Goal: Information Seeking & Learning: Learn about a topic

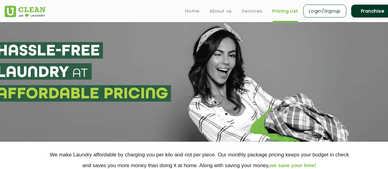
select select "26"
select select "334"
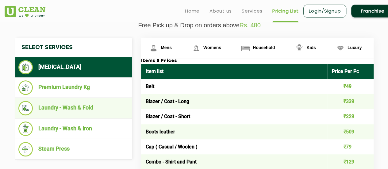
click at [64, 102] on li "Laundry - Wash & Fold" at bounding box center [73, 108] width 110 height 14
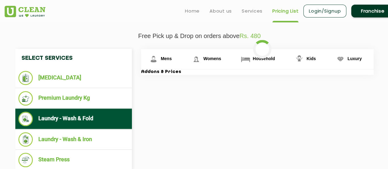
scroll to position [208, 0]
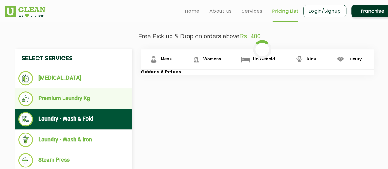
click at [87, 99] on li "Premium Laundry Kg" at bounding box center [73, 98] width 110 height 14
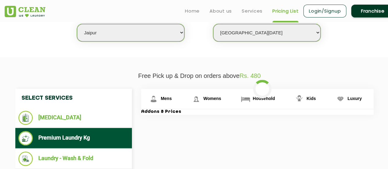
scroll to position [166, 0]
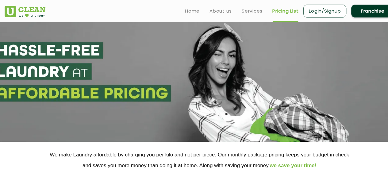
click at [282, 12] on link "Pricing List" at bounding box center [285, 10] width 26 height 7
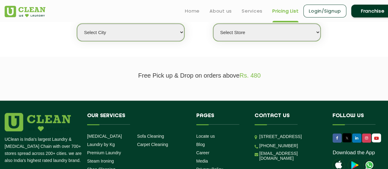
scroll to position [169, 0]
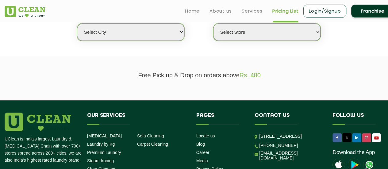
click at [154, 38] on select "Select city" at bounding box center [130, 31] width 107 height 17
click at [141, 33] on select "Select city" at bounding box center [130, 31] width 107 height 17
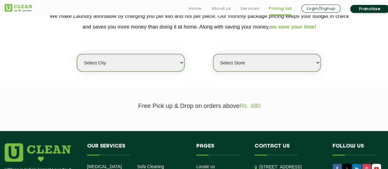
scroll to position [139, 0]
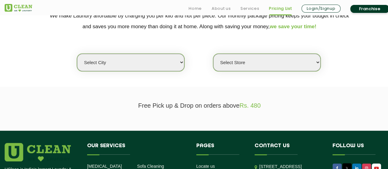
click at [181, 68] on select "Select city" at bounding box center [130, 62] width 107 height 17
click at [269, 67] on select "Select Store" at bounding box center [266, 62] width 107 height 17
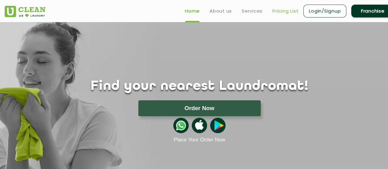
click at [276, 13] on link "Pricing List" at bounding box center [285, 10] width 26 height 7
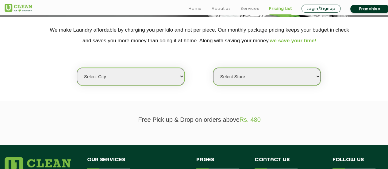
scroll to position [154, 0]
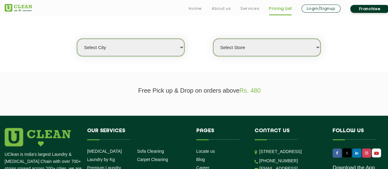
click at [138, 30] on div "Select city Select Store" at bounding box center [199, 37] width 399 height 40
click at [138, 44] on select "Select city" at bounding box center [130, 47] width 107 height 17
click at [138, 43] on select "Select city" at bounding box center [130, 47] width 107 height 17
click at [92, 96] on section "Free Pick up & Drop on orders above Rs. 480" at bounding box center [194, 94] width 388 height 44
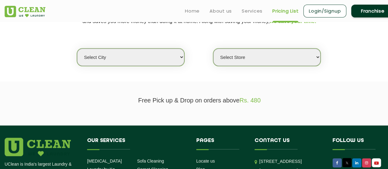
scroll to position [142, 0]
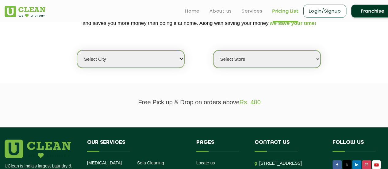
click at [158, 57] on select "Select city [GEOGRAPHIC_DATA] [GEOGRAPHIC_DATA] [GEOGRAPHIC_DATA] [GEOGRAPHIC_D…" at bounding box center [130, 58] width 107 height 17
select select "26"
click at [77, 50] on select "Select city [GEOGRAPHIC_DATA] [GEOGRAPHIC_DATA] [GEOGRAPHIC_DATA] [GEOGRAPHIC_D…" at bounding box center [130, 58] width 107 height 17
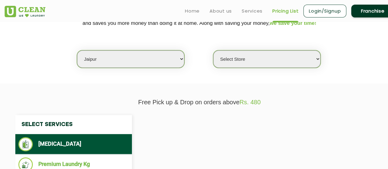
click at [231, 69] on section "We make Laundry affordable by charging you per kilo and not per piece. Our mont…" at bounding box center [194, 41] width 388 height 84
click at [245, 62] on select "Select Store [GEOGRAPHIC_DATA][PERSON_NAME] [GEOGRAPHIC_DATA] [PERSON_NAME][GEO…" at bounding box center [266, 58] width 107 height 17
select select "334"
click at [213, 50] on select "Select Store [GEOGRAPHIC_DATA][PERSON_NAME] [GEOGRAPHIC_DATA] [PERSON_NAME][GEO…" at bounding box center [266, 58] width 107 height 17
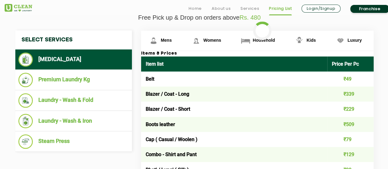
scroll to position [231, 0]
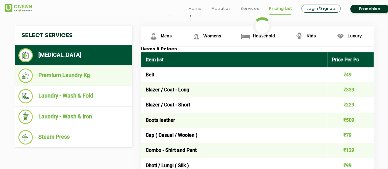
click at [84, 79] on li "Premium Laundry Kg" at bounding box center [73, 75] width 110 height 14
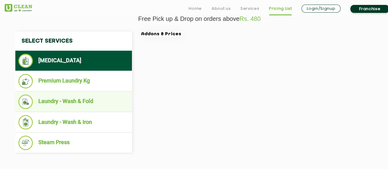
scroll to position [229, 0]
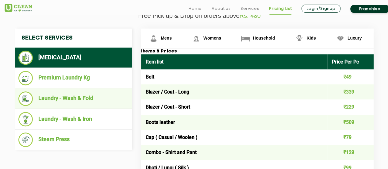
click at [77, 103] on li "Laundry - Wash & Fold" at bounding box center [73, 98] width 110 height 14
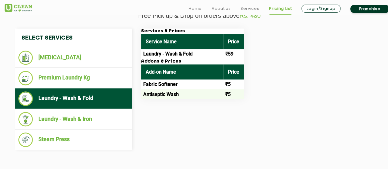
scroll to position [224, 0]
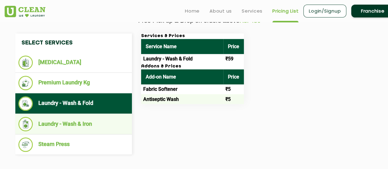
click at [87, 126] on li "Laundry - Wash & Iron" at bounding box center [73, 124] width 110 height 14
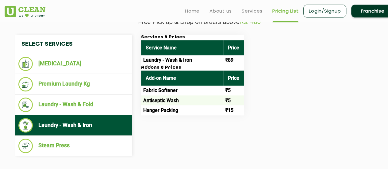
scroll to position [221, 0]
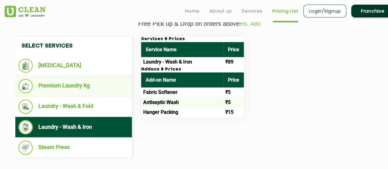
click at [93, 86] on li "Premium Laundry Kg" at bounding box center [73, 86] width 110 height 14
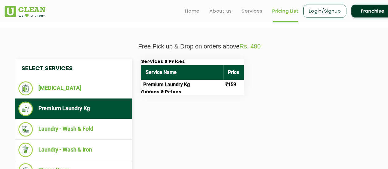
scroll to position [197, 0]
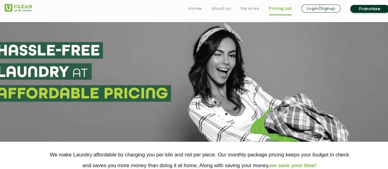
scroll to position [80, 0]
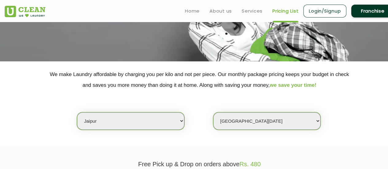
click at [126, 119] on select "Select city [GEOGRAPHIC_DATA] [GEOGRAPHIC_DATA] [GEOGRAPHIC_DATA] [GEOGRAPHIC_D…" at bounding box center [130, 120] width 107 height 17
select select "6"
click at [77, 112] on select "Select city [GEOGRAPHIC_DATA] [GEOGRAPHIC_DATA] [GEOGRAPHIC_DATA] [GEOGRAPHIC_D…" at bounding box center [130, 120] width 107 height 17
click at [164, 89] on p "We make Laundry affordable by charging you per kilo and not per piece. Our mont…" at bounding box center [199, 79] width 389 height 21
click at [239, 127] on select "Select Store [GEOGRAPHIC_DATA] [GEOGRAPHIC_DATA] UClean KR [GEOGRAPHIC_DATA] [G…" at bounding box center [266, 120] width 107 height 17
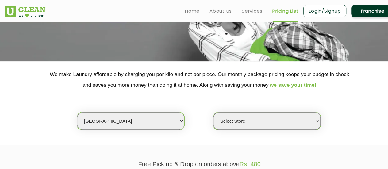
select select "413"
click at [213, 112] on select "Select Store [GEOGRAPHIC_DATA] [GEOGRAPHIC_DATA] UClean KR [GEOGRAPHIC_DATA] [G…" at bounding box center [266, 120] width 107 height 17
click at [185, 123] on div "Select city [GEOGRAPHIC_DATA] [GEOGRAPHIC_DATA] [GEOGRAPHIC_DATA] [GEOGRAPHIC_D…" at bounding box center [199, 110] width 399 height 40
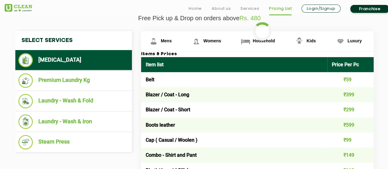
scroll to position [227, 0]
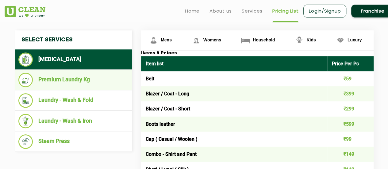
click at [66, 83] on li "Premium Laundry Kg" at bounding box center [73, 80] width 110 height 14
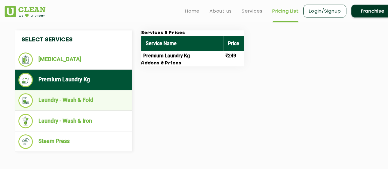
click at [115, 98] on li "Laundry - Wash & Fold" at bounding box center [73, 100] width 110 height 14
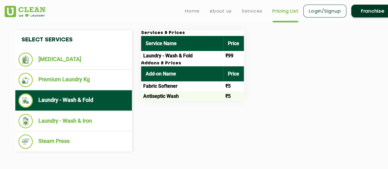
scroll to position [217, 0]
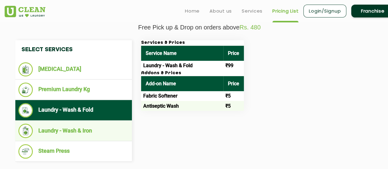
click at [69, 130] on li "Laundry - Wash & Iron" at bounding box center [73, 131] width 110 height 14
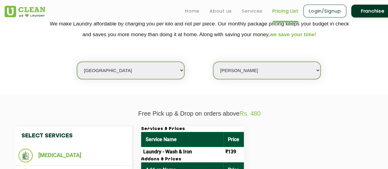
scroll to position [115, 0]
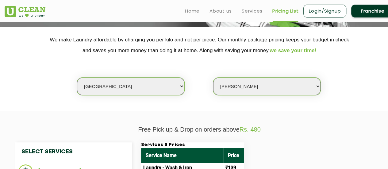
click at [145, 83] on select "Select city [GEOGRAPHIC_DATA] [GEOGRAPHIC_DATA] [GEOGRAPHIC_DATA] [GEOGRAPHIC_D…" at bounding box center [130, 86] width 107 height 17
select select "8"
click at [77, 78] on select "Select city [GEOGRAPHIC_DATA] [GEOGRAPHIC_DATA] [GEOGRAPHIC_DATA] [GEOGRAPHIC_D…" at bounding box center [130, 86] width 107 height 17
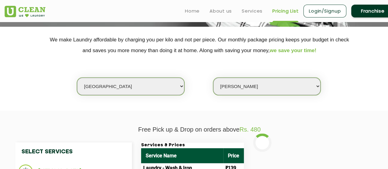
click at [250, 91] on select "Select Store [GEOGRAPHIC_DATA] [GEOGRAPHIC_DATA] UClean KR [GEOGRAPHIC_DATA] [G…" at bounding box center [266, 86] width 107 height 17
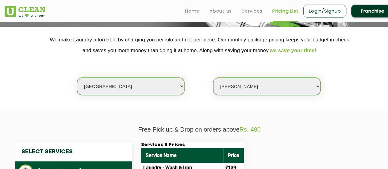
click at [206, 106] on section "We make Laundry affordable by charging you per kilo and not per piece. Our mont…" at bounding box center [194, 69] width 388 height 84
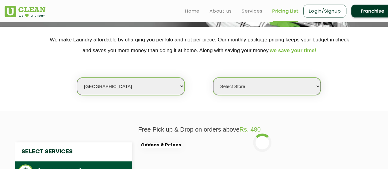
click at [239, 91] on select "Select Store [GEOGRAPHIC_DATA] [GEOGRAPHIC_DATA] [GEOGRAPHIC_DATA] [GEOGRAPHIC_…" at bounding box center [266, 86] width 107 height 17
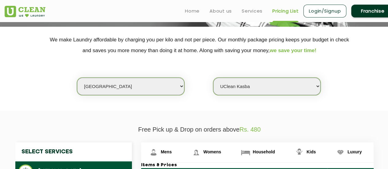
click at [213, 78] on select "Select Store [GEOGRAPHIC_DATA] [GEOGRAPHIC_DATA] [GEOGRAPHIC_DATA] [GEOGRAPHIC_…" at bounding box center [266, 86] width 107 height 17
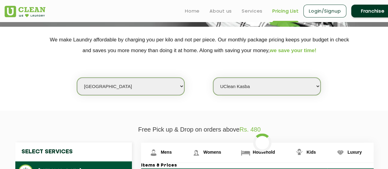
click at [196, 106] on section "We make Laundry affordable by charging you per kilo and not per piece. Our mont…" at bounding box center [194, 69] width 388 height 84
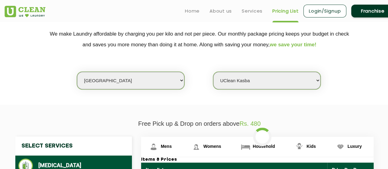
scroll to position [120, 0]
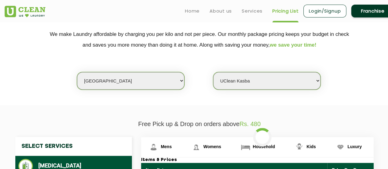
click at [143, 103] on section "We make Laundry affordable by charging you per kilo and not per piece. Our mont…" at bounding box center [194, 63] width 388 height 84
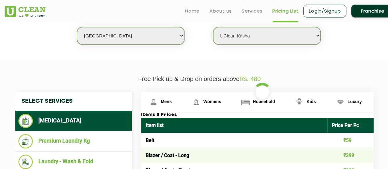
scroll to position [165, 0]
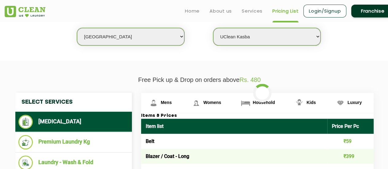
click at [286, 37] on select "Select Store [GEOGRAPHIC_DATA] [GEOGRAPHIC_DATA] [GEOGRAPHIC_DATA] [GEOGRAPHIC_…" at bounding box center [266, 36] width 107 height 17
select select "529"
click at [213, 28] on select "Select Store [GEOGRAPHIC_DATA] [GEOGRAPHIC_DATA] [GEOGRAPHIC_DATA] [GEOGRAPHIC_…" at bounding box center [266, 36] width 107 height 17
click at [113, 55] on section "We make Laundry affordable by charging you per kilo and not per piece. Our mont…" at bounding box center [194, 19] width 388 height 84
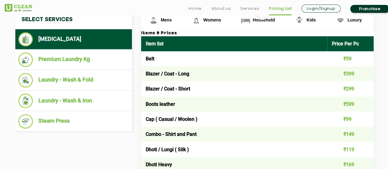
scroll to position [249, 0]
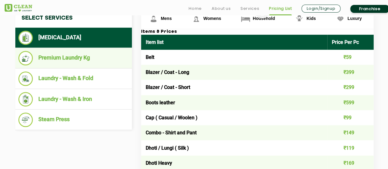
click at [88, 60] on li "Premium Laundry Kg" at bounding box center [73, 58] width 110 height 14
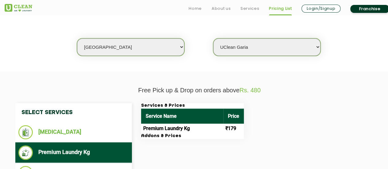
scroll to position [251, 0]
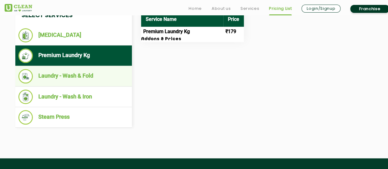
click at [79, 76] on li "Laundry - Wash & Fold" at bounding box center [73, 76] width 110 height 14
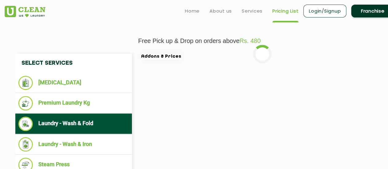
scroll to position [203, 0]
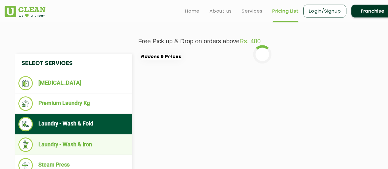
click at [106, 140] on li "Laundry - Wash & Iron" at bounding box center [73, 144] width 110 height 14
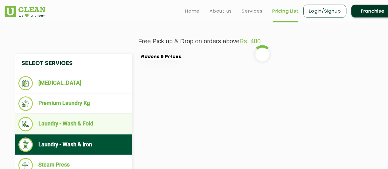
click at [88, 126] on li "Laundry - Wash & Fold" at bounding box center [73, 124] width 110 height 14
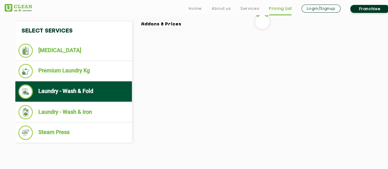
scroll to position [236, 0]
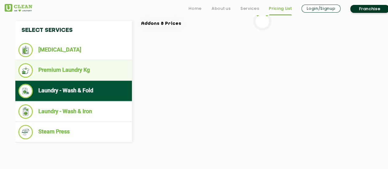
click at [75, 71] on li "Premium Laundry Kg" at bounding box center [73, 70] width 110 height 14
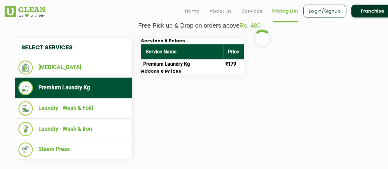
scroll to position [218, 0]
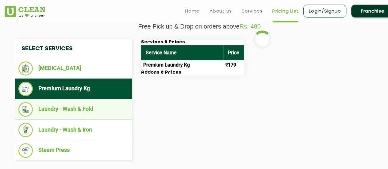
click at [78, 109] on li "Laundry - Wash & Fold" at bounding box center [73, 109] width 110 height 14
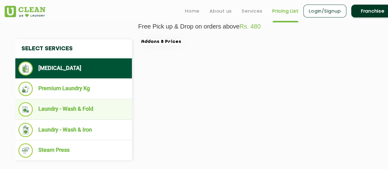
click at [77, 100] on ul "Laundry - Wash & Fold" at bounding box center [73, 109] width 116 height 21
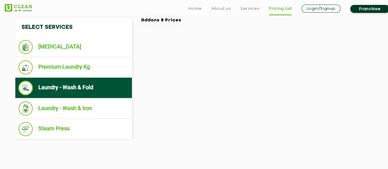
scroll to position [240, 0]
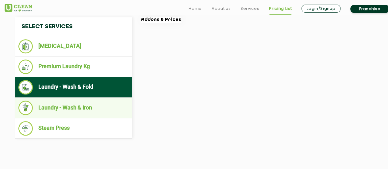
click at [90, 110] on li "Laundry - Wash & Iron" at bounding box center [73, 108] width 110 height 14
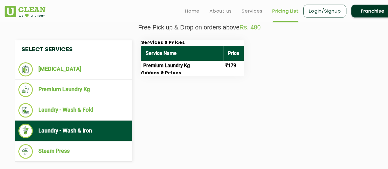
scroll to position [217, 0]
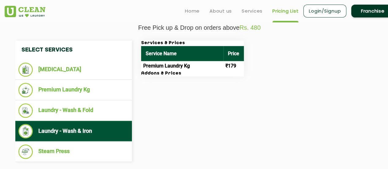
click at [89, 139] on ul "Laundry - Wash & Iron" at bounding box center [73, 131] width 116 height 21
click at [74, 131] on li "Laundry - Wash & Iron" at bounding box center [73, 131] width 110 height 14
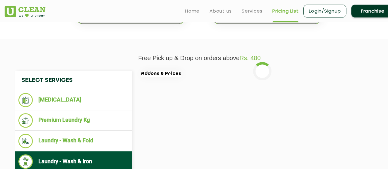
scroll to position [186, 0]
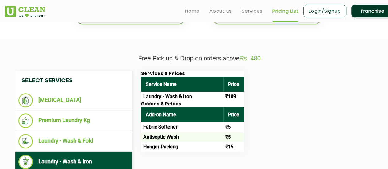
click at [336, 109] on div "Services & Prices Service Name Price Laundry - Wash & Iron ₹109 Addons & Prices…" at bounding box center [261, 111] width 251 height 81
